Goal: Information Seeking & Learning: Learn about a topic

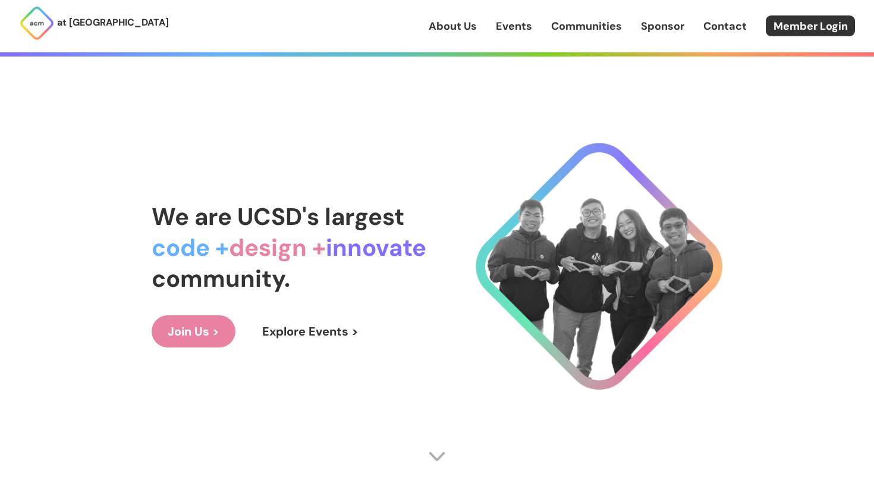
click at [512, 23] on link "Events" at bounding box center [514, 25] width 36 height 15
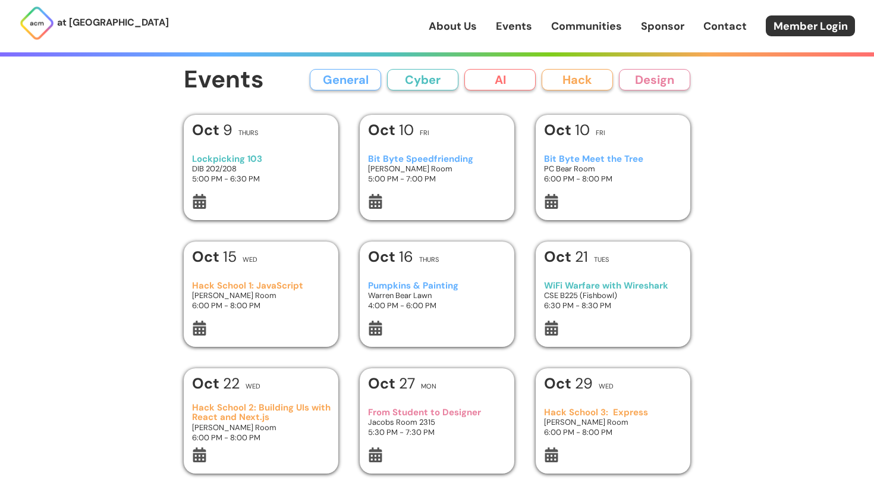
click at [275, 293] on h3 "[PERSON_NAME] Room" at bounding box center [261, 295] width 139 height 10
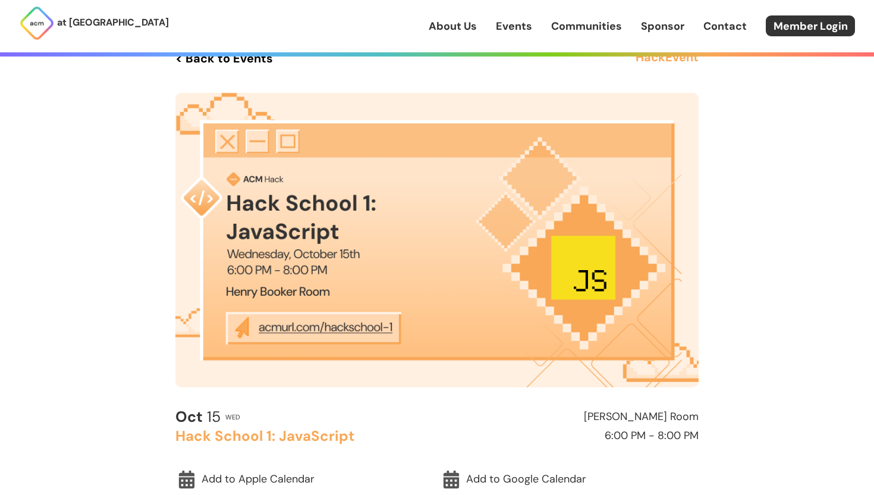
scroll to position [27, 0]
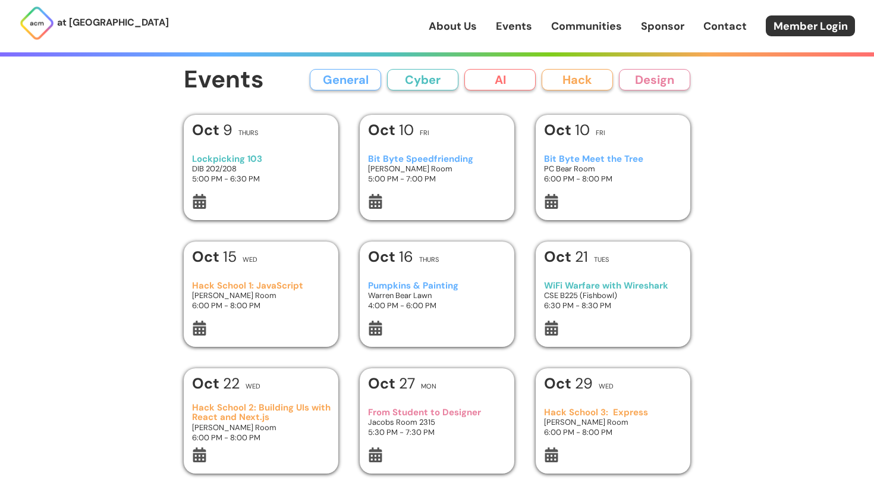
click at [483, 77] on button "AI" at bounding box center [500, 79] width 71 height 21
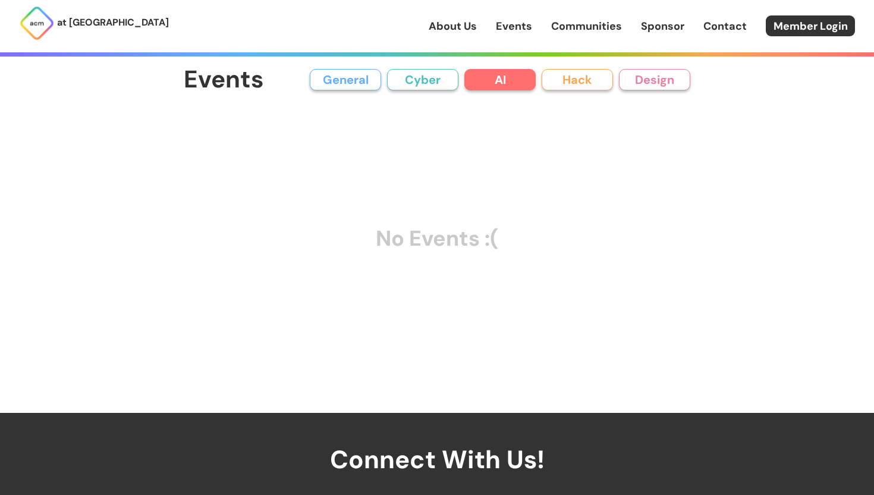
click at [409, 79] on button "Cyber" at bounding box center [422, 79] width 71 height 21
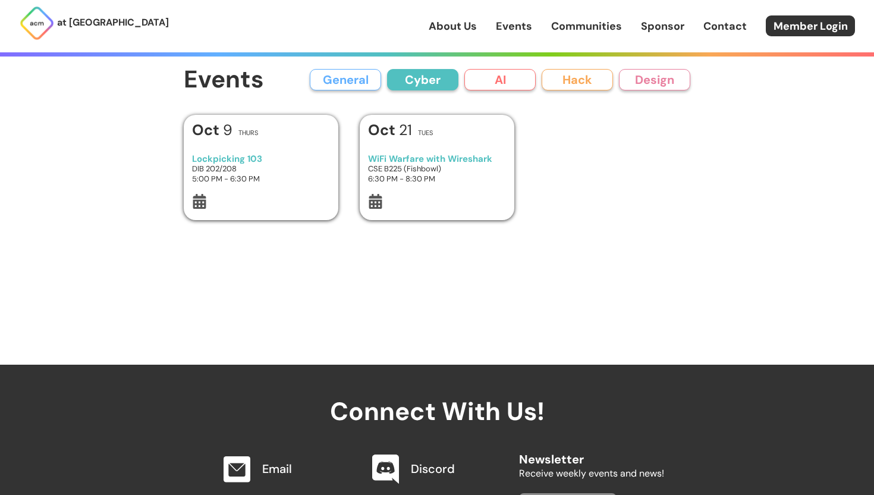
click at [363, 81] on button "General" at bounding box center [345, 79] width 71 height 21
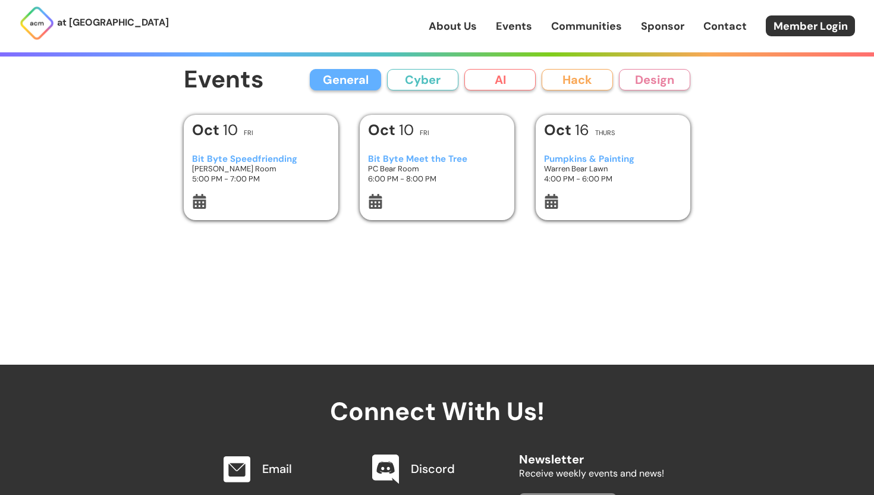
click at [363, 81] on button "General" at bounding box center [345, 79] width 71 height 21
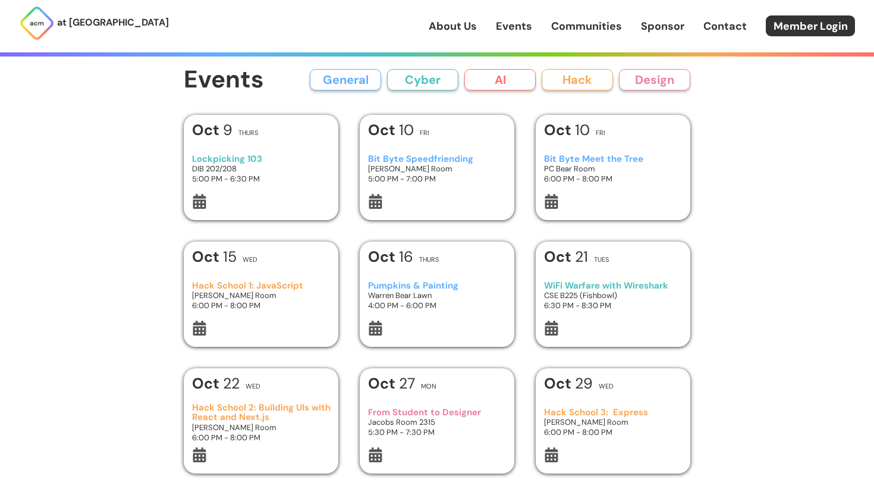
click at [588, 91] on div "Events General Cyber AI Hack Design All General AI Cyber Hack Design" at bounding box center [437, 80] width 507 height 27
click at [588, 81] on button "Hack" at bounding box center [577, 79] width 71 height 21
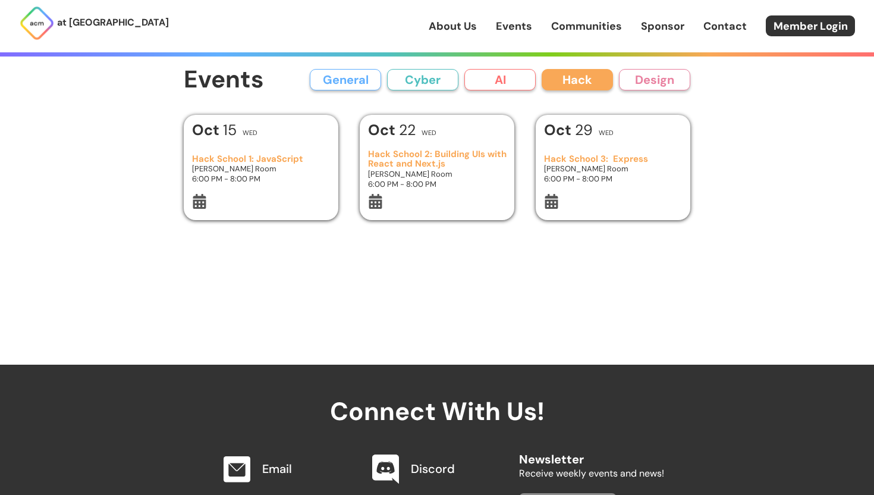
click at [676, 67] on div "Events General Cyber AI Hack Design All General AI Cyber Hack Design" at bounding box center [437, 80] width 507 height 27
click at [663, 75] on button "Design" at bounding box center [654, 79] width 71 height 21
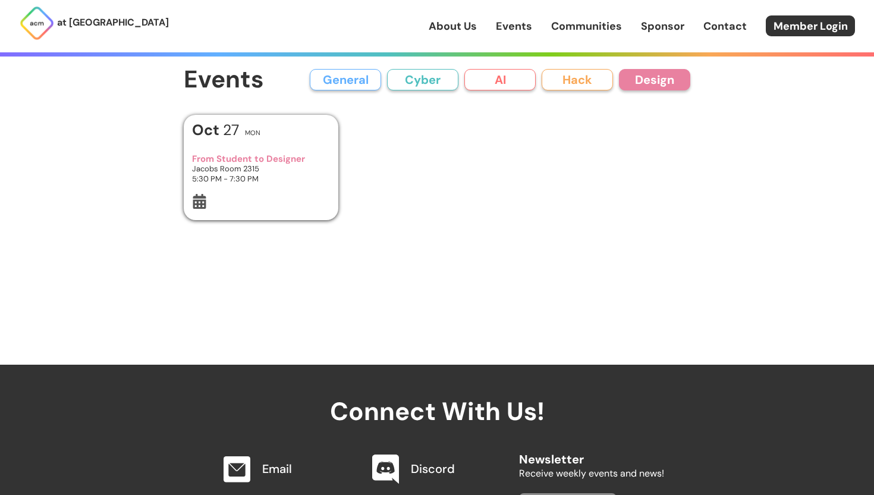
click at [585, 74] on button "Hack" at bounding box center [577, 79] width 71 height 21
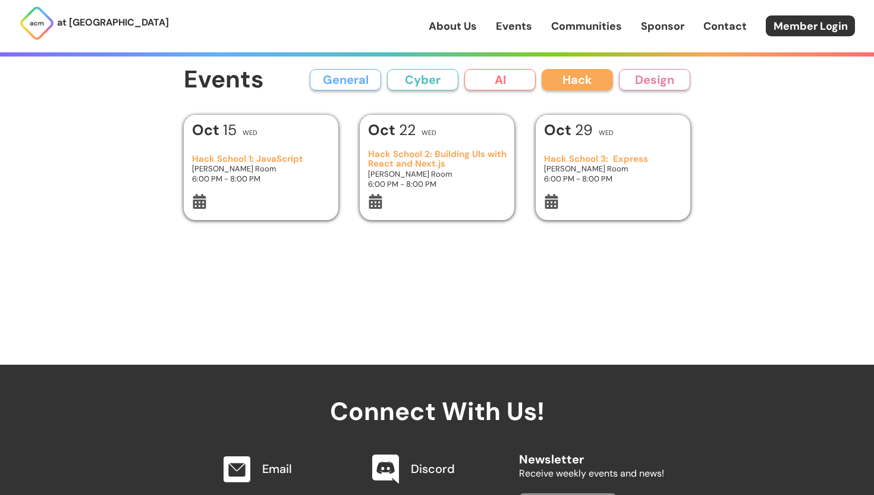
click at [470, 145] on div "[GEOGRAPHIC_DATA] 2: Building UIs with React and Next.js [PERSON_NAME] Room 6:0…" at bounding box center [437, 169] width 139 height 50
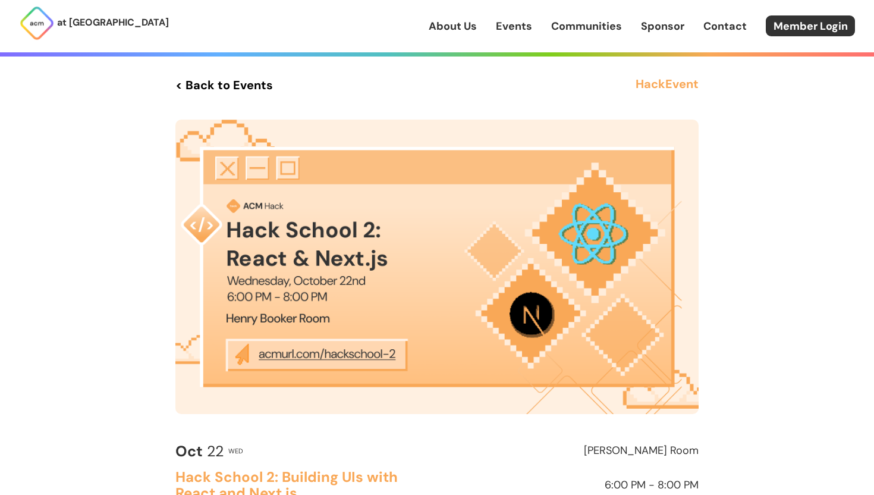
click at [332, 352] on img at bounding box center [436, 267] width 523 height 294
click at [263, 355] on img at bounding box center [436, 267] width 523 height 294
click at [579, 36] on div "at [GEOGRAPHIC_DATA] About Us Events Communities Sponsor Contact Member Login" at bounding box center [437, 26] width 874 height 52
click at [534, 37] on div "at [GEOGRAPHIC_DATA] About Us Events Communities Sponsor Contact Member Login" at bounding box center [437, 26] width 874 height 52
click at [203, 81] on link "< Back to Events" at bounding box center [224, 84] width 98 height 21
